Goal: Information Seeking & Learning: Understand process/instructions

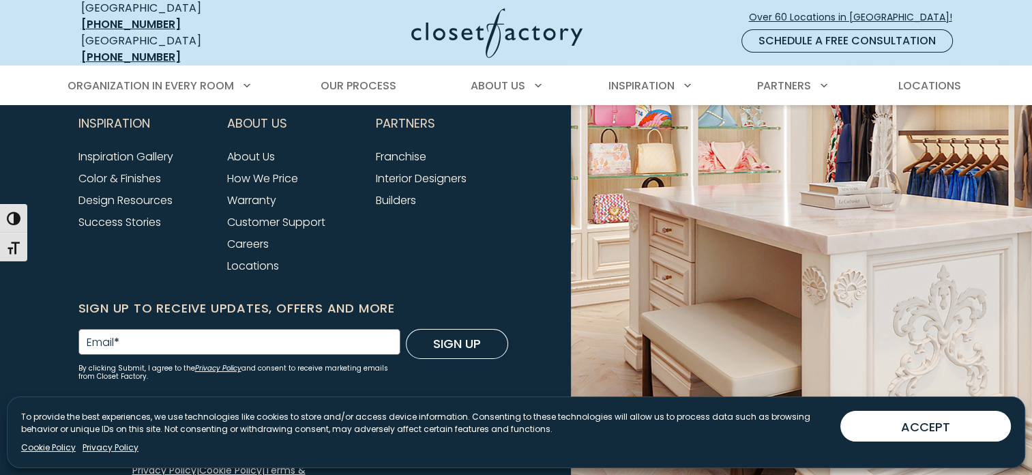
scroll to position [4971, 0]
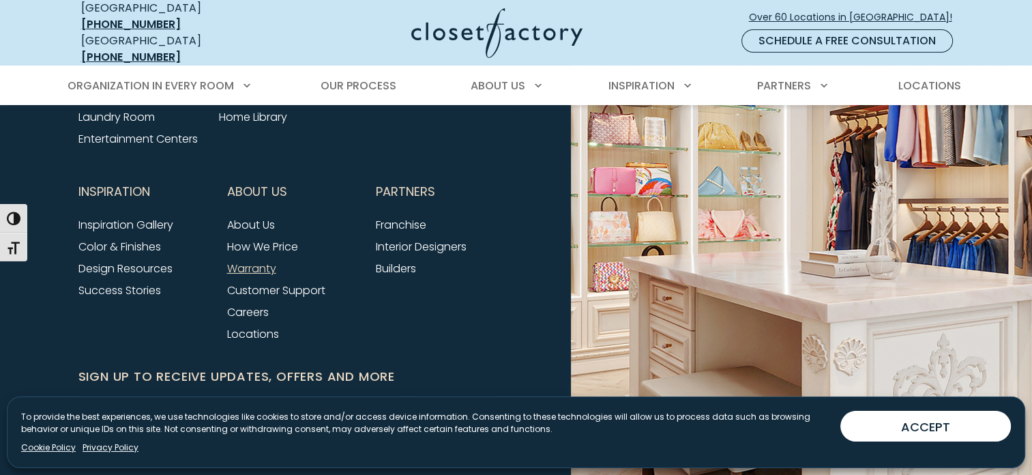
click at [261, 260] on link "Warranty" at bounding box center [251, 268] width 49 height 16
